Goal: Complete application form

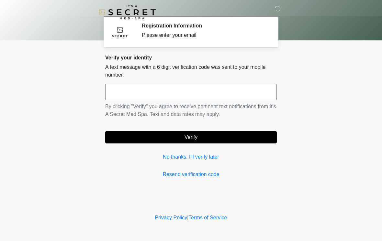
click at [150, 96] on input "text" at bounding box center [190, 92] width 171 height 16
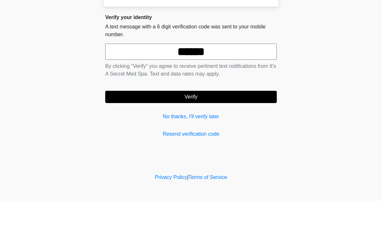
type input "******"
click at [124, 131] on button "Verify" at bounding box center [190, 137] width 171 height 12
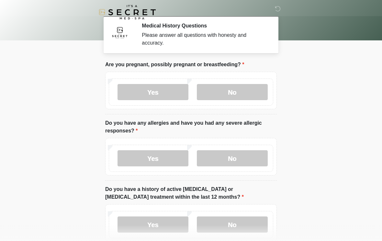
click at [233, 92] on label "No" at bounding box center [232, 92] width 71 height 16
click at [234, 166] on label "No" at bounding box center [232, 158] width 71 height 16
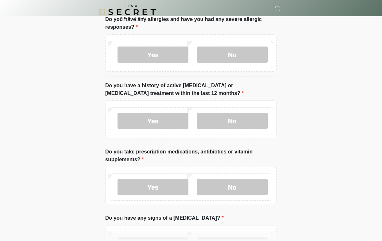
scroll to position [105, 0]
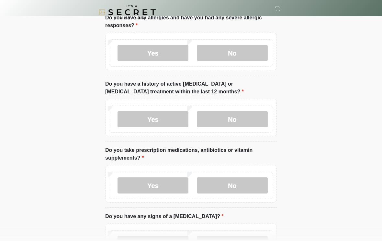
click at [245, 124] on label "No" at bounding box center [232, 119] width 71 height 16
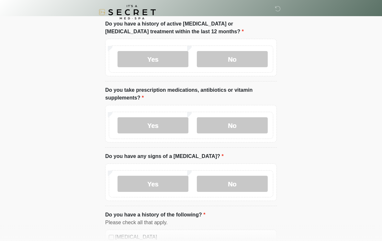
scroll to position [169, 0]
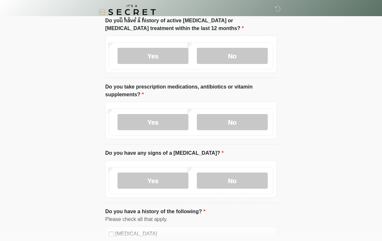
click at [129, 110] on div "Yes No" at bounding box center [191, 122] width 164 height 27
click at [142, 116] on label "Yes" at bounding box center [152, 123] width 71 height 16
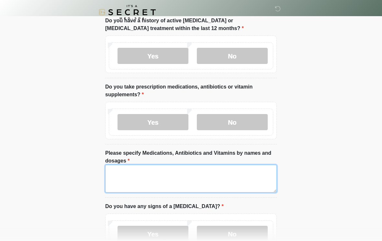
click at [137, 177] on textarea "Please specify Medications, Antibiotics and Vitamins by names and dosages" at bounding box center [190, 179] width 171 height 28
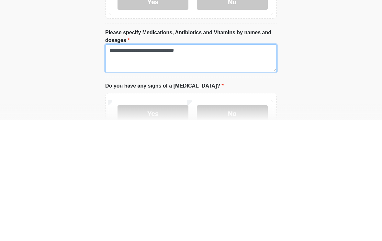
type textarea "**********"
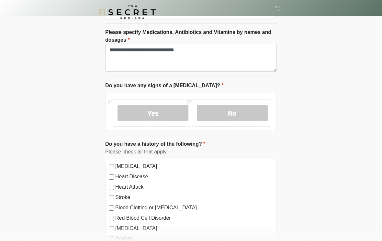
click at [236, 114] on label "No" at bounding box center [232, 113] width 71 height 16
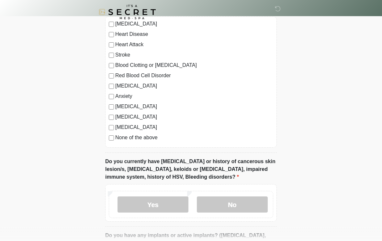
scroll to position [437, 0]
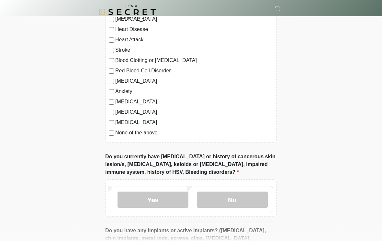
click at [160, 202] on label "Yes" at bounding box center [152, 200] width 71 height 16
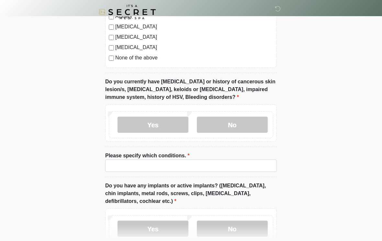
scroll to position [521, 0]
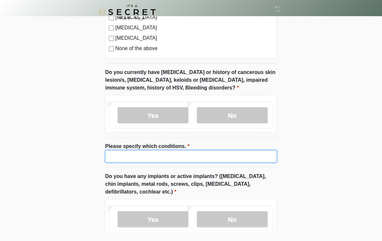
click at [174, 156] on input "Please specify which conditions." at bounding box center [190, 157] width 171 height 12
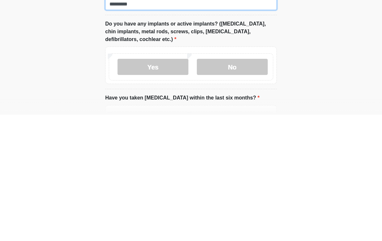
scroll to position [550, 0]
type input "*********"
click at [246, 184] on label "No" at bounding box center [232, 192] width 71 height 16
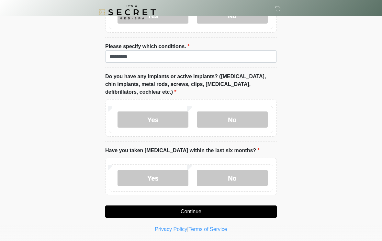
click at [241, 181] on label "No" at bounding box center [232, 178] width 71 height 16
click at [239, 213] on button "Continue" at bounding box center [190, 212] width 171 height 12
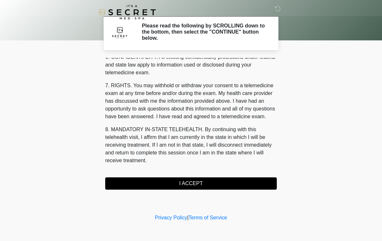
scroll to position [263, 0]
click at [225, 181] on button "I ACCEPT" at bounding box center [190, 184] width 171 height 12
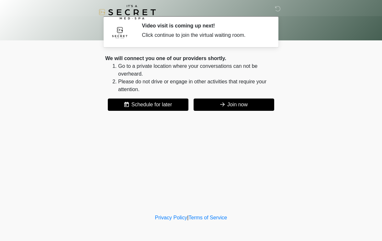
click at [253, 108] on button "Join now" at bounding box center [233, 105] width 81 height 12
